Goal: Task Accomplishment & Management: Manage account settings

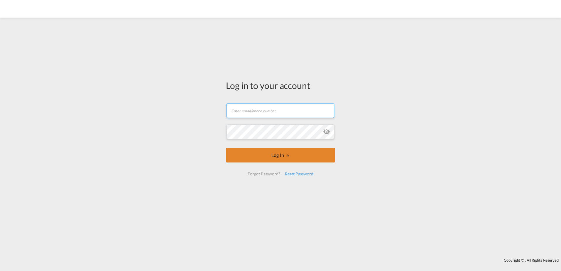
type input "[EMAIL_ADDRESS][PERSON_NAME][DOMAIN_NAME]"
drag, startPoint x: 283, startPoint y: 155, endPoint x: 304, endPoint y: 158, distance: 21.3
click at [283, 155] on button "Log In" at bounding box center [280, 155] width 109 height 15
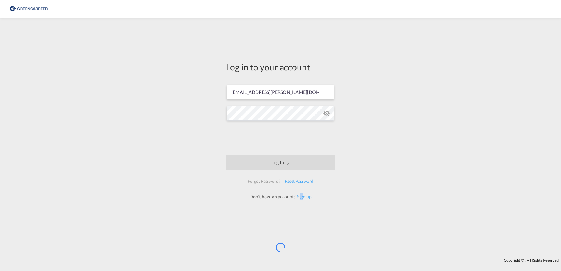
click at [303, 212] on div "Log in to your account [EMAIL_ADDRESS][PERSON_NAME][DOMAIN_NAME] Log In Forgot …" at bounding box center [281, 130] width 118 height 219
drag, startPoint x: 303, startPoint y: 212, endPoint x: 312, endPoint y: 214, distance: 8.6
click at [312, 214] on div "Log in to your account [EMAIL_ADDRESS][PERSON_NAME][DOMAIN_NAME] Log In Forgot …" at bounding box center [281, 130] width 118 height 219
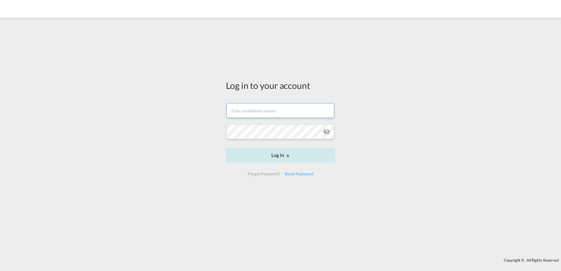
type input "[EMAIL_ADDRESS][PERSON_NAME][DOMAIN_NAME]"
drag, startPoint x: 280, startPoint y: 153, endPoint x: 267, endPoint y: 155, distance: 12.7
click at [280, 153] on button "Log In" at bounding box center [280, 155] width 109 height 15
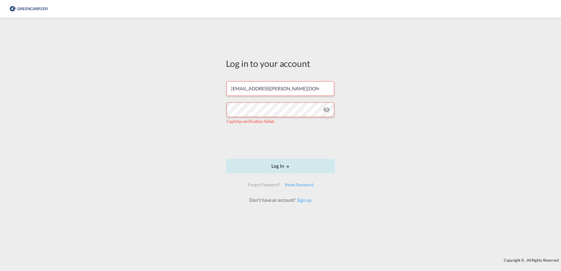
click at [280, 166] on button "Log In" at bounding box center [280, 166] width 109 height 15
click at [281, 167] on button "Log In" at bounding box center [280, 166] width 109 height 15
click at [327, 109] on md-icon "icon-eye-off" at bounding box center [326, 109] width 7 height 7
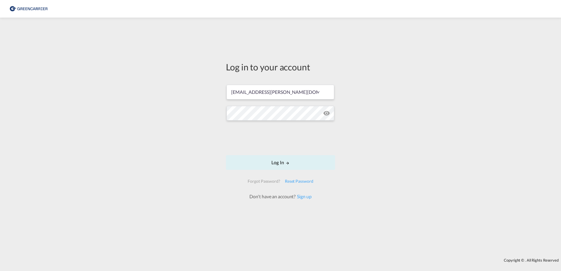
click at [381, 113] on div "Log in to your account [EMAIL_ADDRESS][PERSON_NAME][DOMAIN_NAME] Log In Forgot …" at bounding box center [280, 138] width 561 height 235
drag, startPoint x: 282, startPoint y: 160, endPoint x: 366, endPoint y: 165, distance: 83.7
click at [283, 160] on button "Log In" at bounding box center [280, 162] width 109 height 15
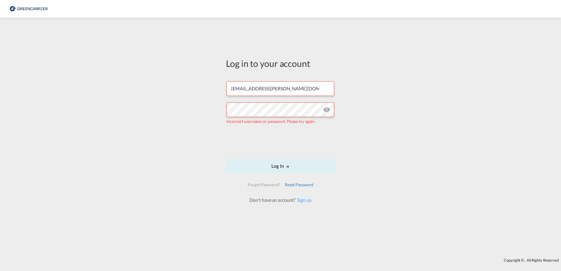
click at [301, 183] on div "Reset Password" at bounding box center [299, 185] width 33 height 11
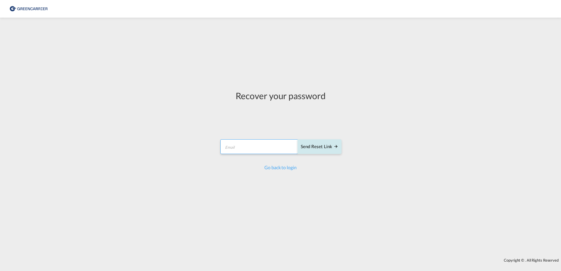
drag, startPoint x: 224, startPoint y: 149, endPoint x: 302, endPoint y: 142, distance: 78.1
click at [229, 149] on input "email" at bounding box center [259, 146] width 78 height 15
type input "[EMAIL_ADDRESS][PERSON_NAME][DOMAIN_NAME]"
drag, startPoint x: 311, startPoint y: 148, endPoint x: 397, endPoint y: 135, distance: 86.6
click at [312, 148] on div "Send reset link" at bounding box center [320, 146] width 38 height 7
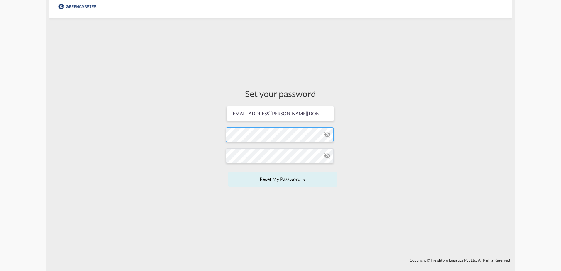
click at [323, 135] on form "[EMAIL_ADDRESS][PERSON_NAME][DOMAIN_NAME] Password must contain the following: …" at bounding box center [280, 147] width 109 height 83
click at [327, 121] on form "genzc@dietrich-logistic.com Password must contain the following: A special char…" at bounding box center [280, 147] width 109 height 83
click at [327, 121] on input "[EMAIL_ADDRESS][PERSON_NAME][DOMAIN_NAME]" at bounding box center [280, 113] width 108 height 15
click at [327, 134] on md-icon "icon-eye-off" at bounding box center [327, 134] width 7 height 7
click at [408, 139] on div "Set your password genzc@dietrich-logistic.com Password must contain the followi…" at bounding box center [281, 138] width 464 height 235
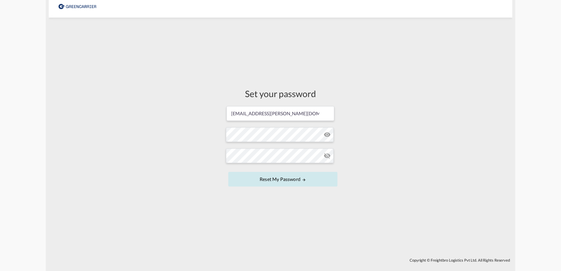
click at [283, 178] on button "Reset my password" at bounding box center [282, 179] width 109 height 15
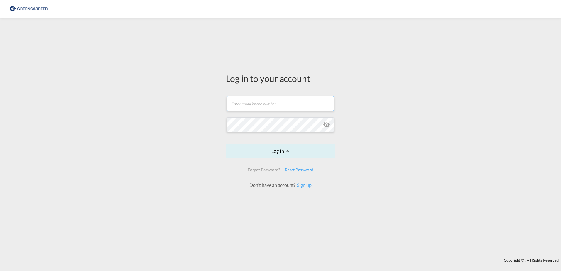
type input "[EMAIL_ADDRESS][PERSON_NAME][DOMAIN_NAME]"
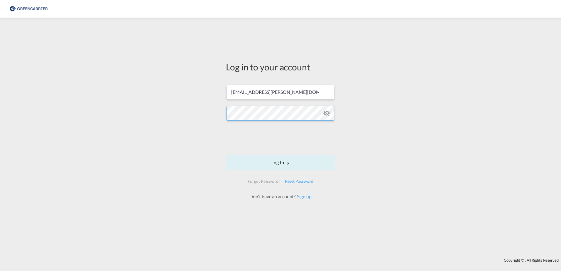
click at [223, 113] on div "Log in to your account [EMAIL_ADDRESS][PERSON_NAME][DOMAIN_NAME] Log In Forgot …" at bounding box center [281, 130] width 118 height 219
click at [327, 112] on md-icon "icon-eye-off" at bounding box center [326, 113] width 7 height 7
click at [284, 163] on button "Log In" at bounding box center [280, 162] width 109 height 15
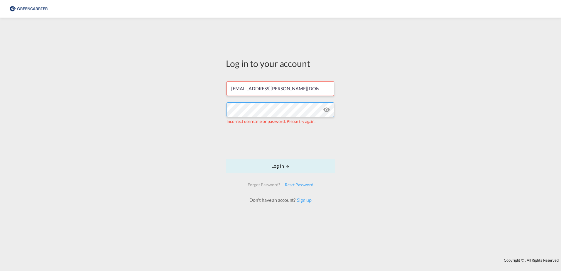
click at [218, 110] on div "Log in to your account genzc@dietrich-logistic.com Incorrect username or passwo…" at bounding box center [280, 138] width 561 height 235
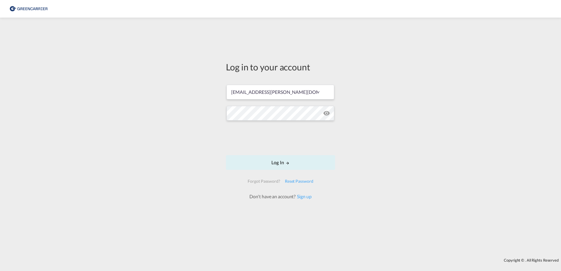
click at [372, 116] on div "Log in to your account [EMAIL_ADDRESS][PERSON_NAME][DOMAIN_NAME] Log In Forgot …" at bounding box center [280, 138] width 561 height 235
click at [284, 163] on button "Log In" at bounding box center [280, 162] width 109 height 15
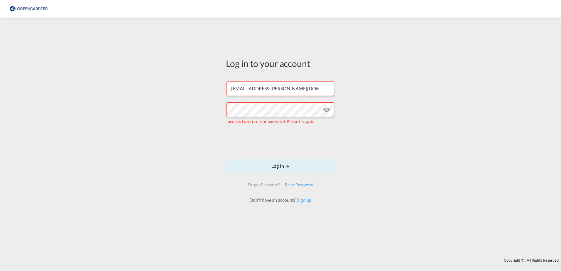
click at [411, 132] on div "Log in to your account genzc@dietrich-logistic.com Incorrect username or passwo…" at bounding box center [280, 138] width 561 height 235
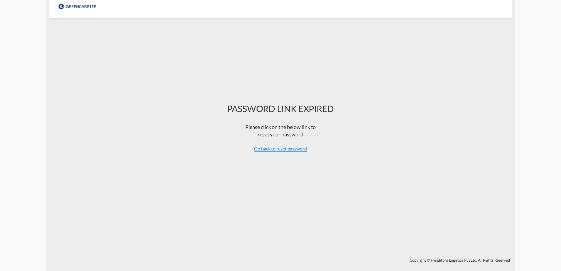
click at [290, 151] on span "Go back to reset password" at bounding box center [280, 149] width 53 height 6
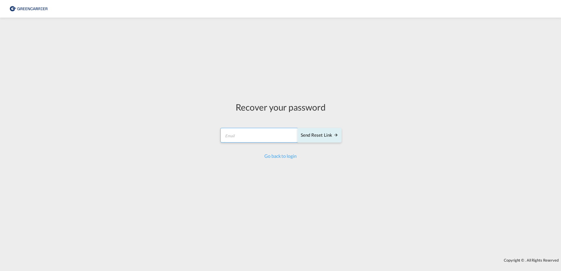
click at [272, 139] on input "email" at bounding box center [259, 135] width 78 height 15
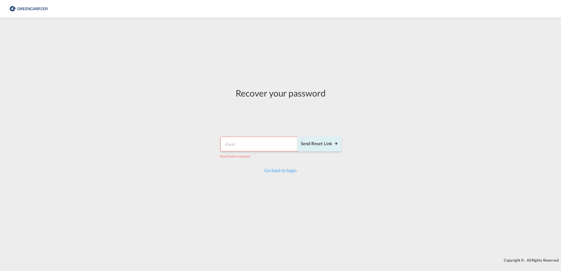
click at [241, 145] on input "email" at bounding box center [259, 144] width 78 height 15
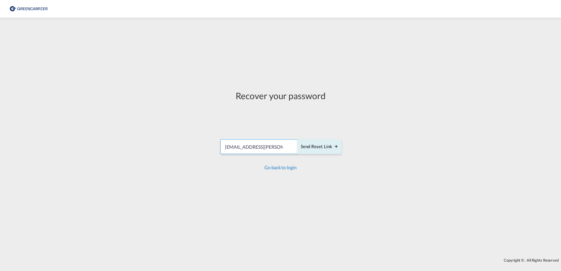
type input "[EMAIL_ADDRESS][PERSON_NAME][DOMAIN_NAME]"
click at [276, 170] on link "Go back to login" at bounding box center [280, 168] width 32 height 6
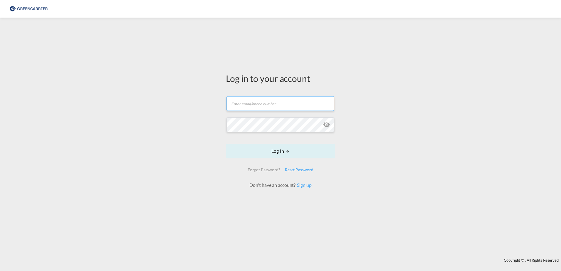
type input "[EMAIL_ADDRESS][PERSON_NAME][DOMAIN_NAME]"
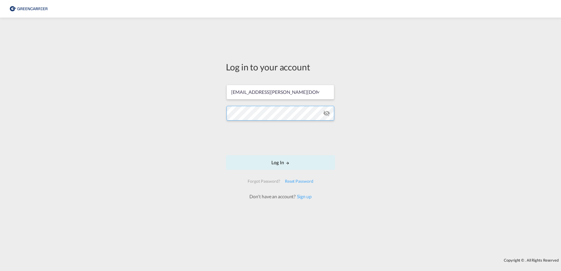
click at [222, 114] on div "Log in to your account genzc@dietrich-logistic.com Log In Forgot Password? Rese…" at bounding box center [281, 130] width 118 height 219
click at [408, 150] on div "Log in to your account genzc@dietrich-logistic.com Log In Forgot Password? Rese…" at bounding box center [280, 138] width 561 height 235
click at [280, 162] on button "Log In" at bounding box center [280, 162] width 109 height 15
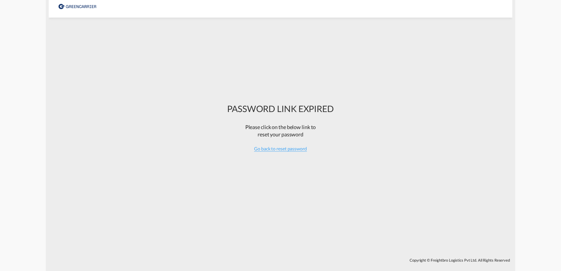
drag, startPoint x: 283, startPoint y: 146, endPoint x: 300, endPoint y: 151, distance: 17.2
click at [283, 147] on span "Go back to reset password" at bounding box center [280, 149] width 53 height 6
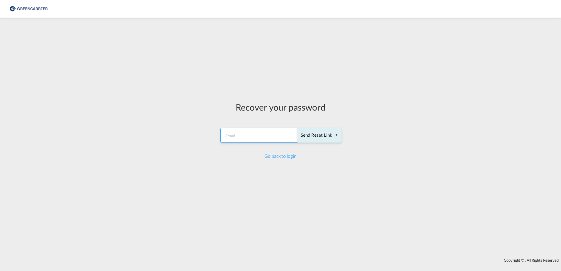
click at [273, 135] on input "email" at bounding box center [259, 135] width 78 height 15
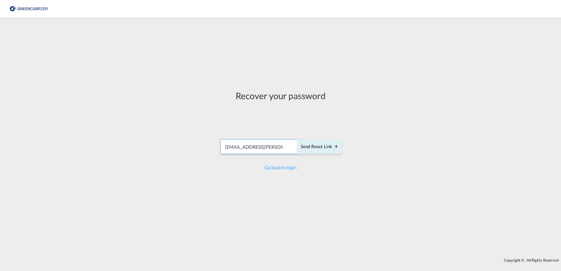
type input "[EMAIL_ADDRESS][PERSON_NAME][DOMAIN_NAME]"
click at [326, 147] on div "Send reset link" at bounding box center [320, 146] width 38 height 7
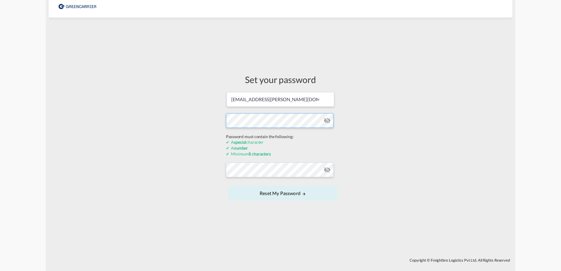
click at [221, 136] on div "Set your password [EMAIL_ADDRESS][PERSON_NAME][DOMAIN_NAME] Password must conta…" at bounding box center [281, 138] width 464 height 235
drag, startPoint x: 399, startPoint y: 86, endPoint x: 396, endPoint y: 87, distance: 3.0
click at [399, 86] on div "Set your password [EMAIL_ADDRESS][PERSON_NAME][DOMAIN_NAME] Password must conta…" at bounding box center [281, 138] width 464 height 235
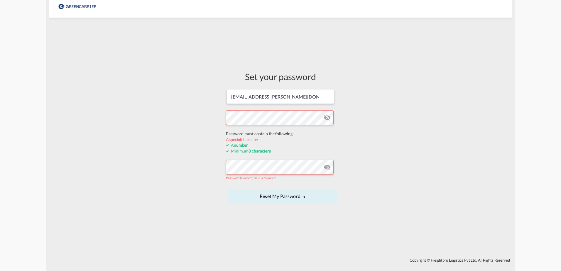
click at [264, 136] on form "[EMAIL_ADDRESS][PERSON_NAME][DOMAIN_NAME] Password must contain the following: …" at bounding box center [280, 147] width 109 height 116
click at [326, 117] on form "[EMAIL_ADDRESS][PERSON_NAME][DOMAIN_NAME] Password must contain the following: …" at bounding box center [280, 147] width 109 height 116
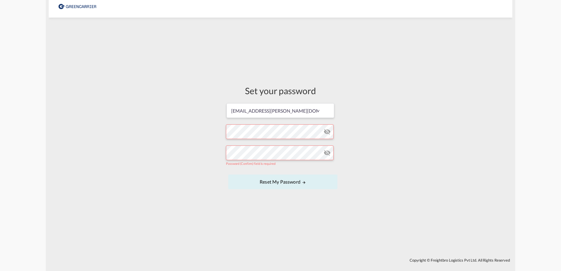
click at [327, 131] on md-icon "icon-eye-off" at bounding box center [327, 131] width 7 height 7
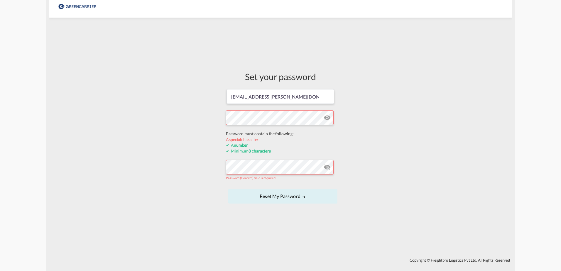
click at [245, 131] on form "[EMAIL_ADDRESS][PERSON_NAME][DOMAIN_NAME] Password must contain the following: …" at bounding box center [280, 147] width 109 height 116
click at [271, 165] on md-input-container "Password (Confirm) field is required" at bounding box center [280, 169] width 109 height 21
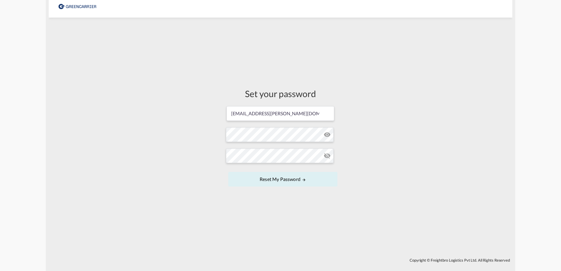
click at [393, 157] on div "Set your password [EMAIL_ADDRESS][PERSON_NAME][DOMAIN_NAME] Password must conta…" at bounding box center [281, 138] width 464 height 235
click at [275, 179] on button "Reset my password" at bounding box center [282, 179] width 109 height 15
click at [328, 158] on md-icon "icon-eye-off" at bounding box center [327, 155] width 7 height 7
click at [228, 172] on button "Reset my password" at bounding box center [282, 179] width 109 height 15
click at [290, 179] on button "Reset my password" at bounding box center [282, 179] width 109 height 15
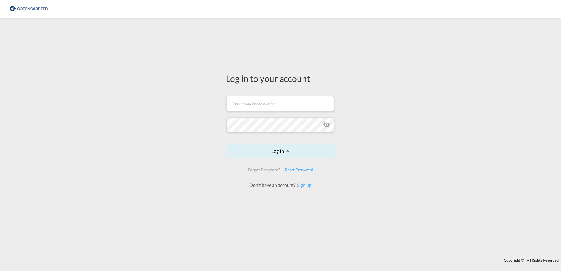
type input "[EMAIL_ADDRESS][PERSON_NAME][DOMAIN_NAME]"
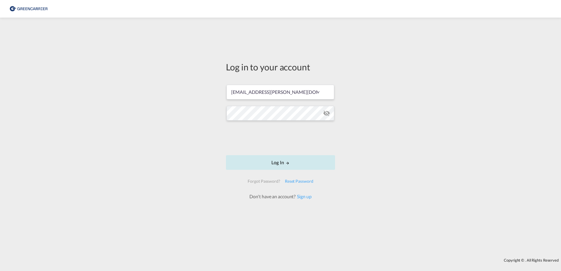
click at [295, 163] on button "Log In" at bounding box center [280, 162] width 109 height 15
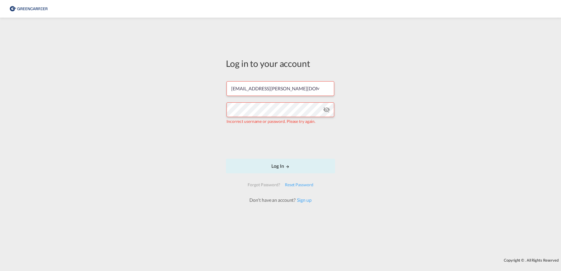
click at [328, 109] on md-icon "icon-eye-off" at bounding box center [326, 109] width 7 height 7
